Goal: Information Seeking & Learning: Check status

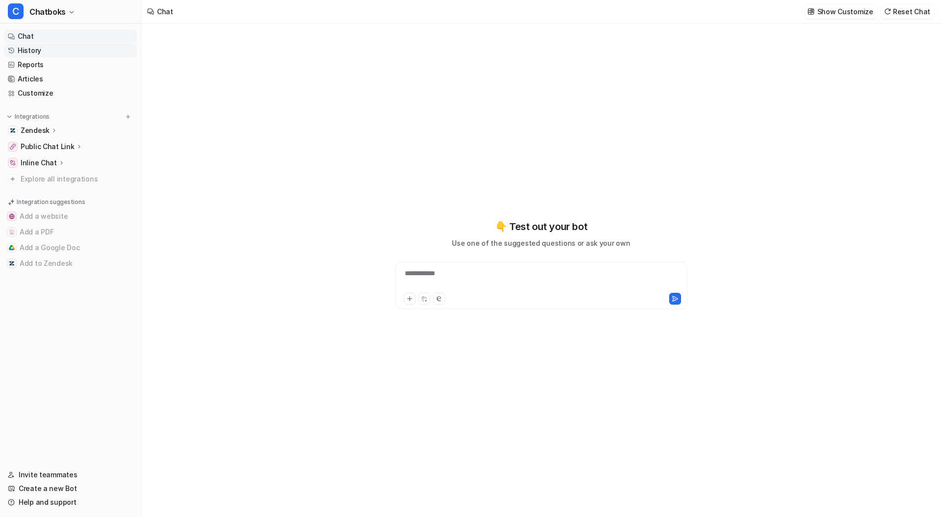
click at [50, 50] on link "History" at bounding box center [70, 51] width 133 height 14
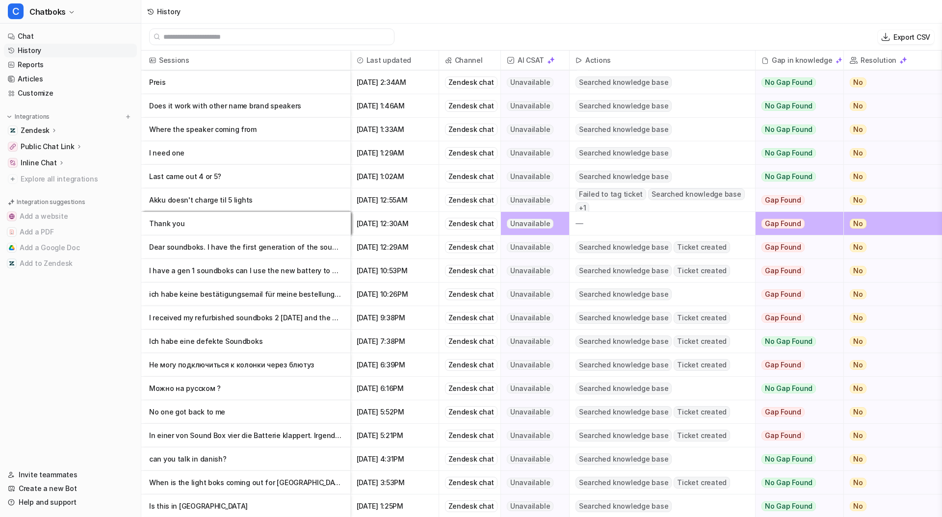
scroll to position [848, 0]
click at [242, 219] on p "Thank you" at bounding box center [245, 223] width 193 height 24
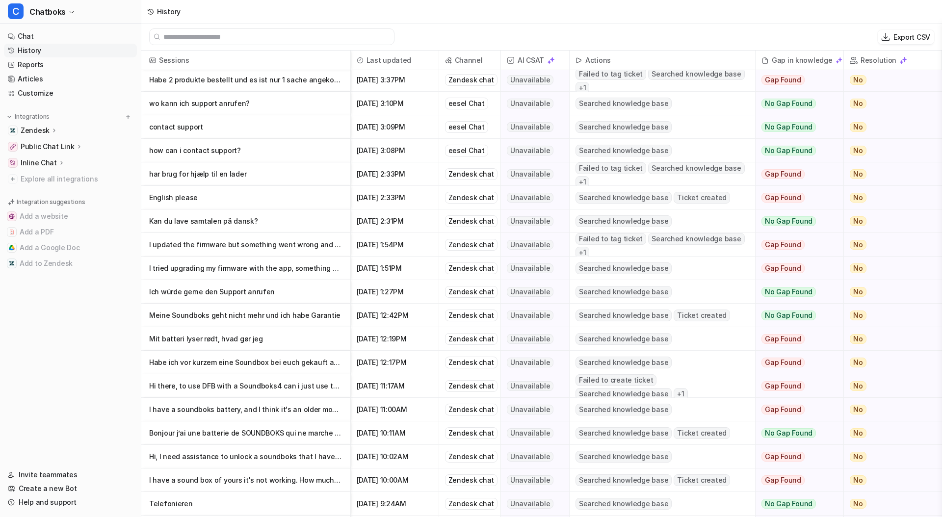
scroll to position [2035, 0]
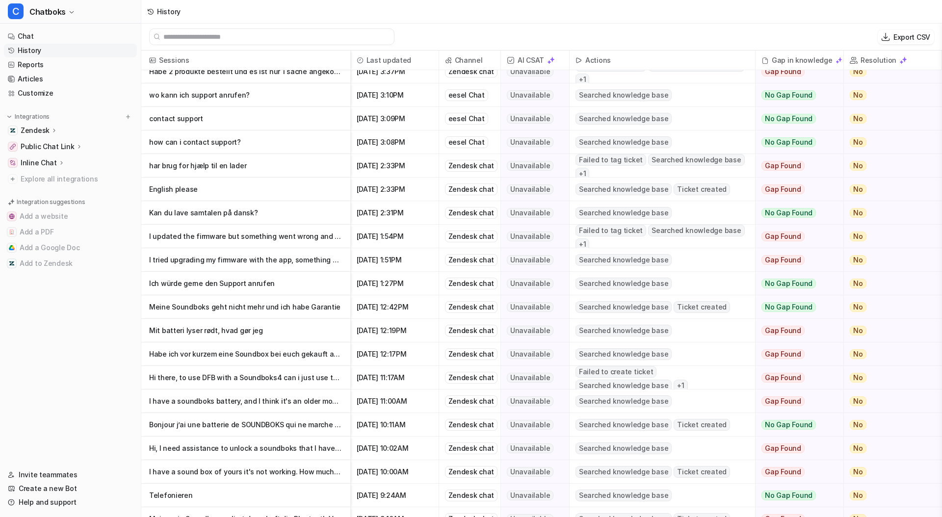
click at [253, 302] on p "Meine Soundboks geht nicht mehr und ich habe Garantie" at bounding box center [245, 307] width 193 height 24
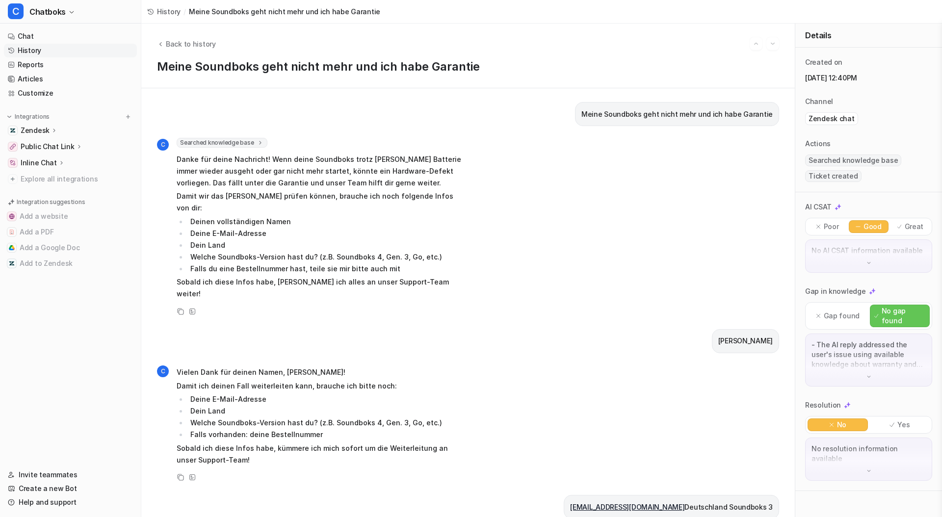
scroll to position [82, 0]
